Goal: Task Accomplishment & Management: Use online tool/utility

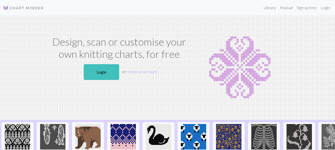
click at [301, 36] on div "Design, scan or customise your own knitting charts, for free Login or create an…" at bounding box center [167, 67] width 289 height 63
click at [286, 9] on link "Manual" at bounding box center [286, 8] width 17 height 10
click at [104, 74] on link "Login" at bounding box center [102, 72] width 36 height 16
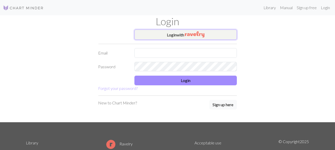
click at [196, 34] on img "button" at bounding box center [195, 34] width 20 height 6
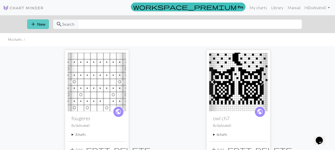
click at [40, 26] on button "add New" at bounding box center [38, 24] width 22 height 10
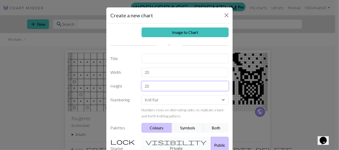
drag, startPoint x: 158, startPoint y: 84, endPoint x: 156, endPoint y: 79, distance: 5.1
click at [158, 83] on input "20" at bounding box center [185, 86] width 87 height 10
click at [150, 71] on input "20" at bounding box center [185, 72] width 87 height 10
click at [174, 56] on input "text" at bounding box center [185, 59] width 87 height 10
type input "echarpe"
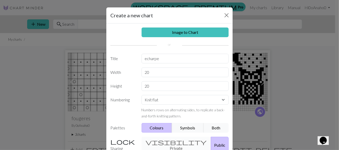
drag, startPoint x: 229, startPoint y: 17, endPoint x: 252, endPoint y: 3, distance: 26.7
click at [230, 17] on div "Create a new chart" at bounding box center [169, 15] width 126 height 16
